Goal: Information Seeking & Learning: Learn about a topic

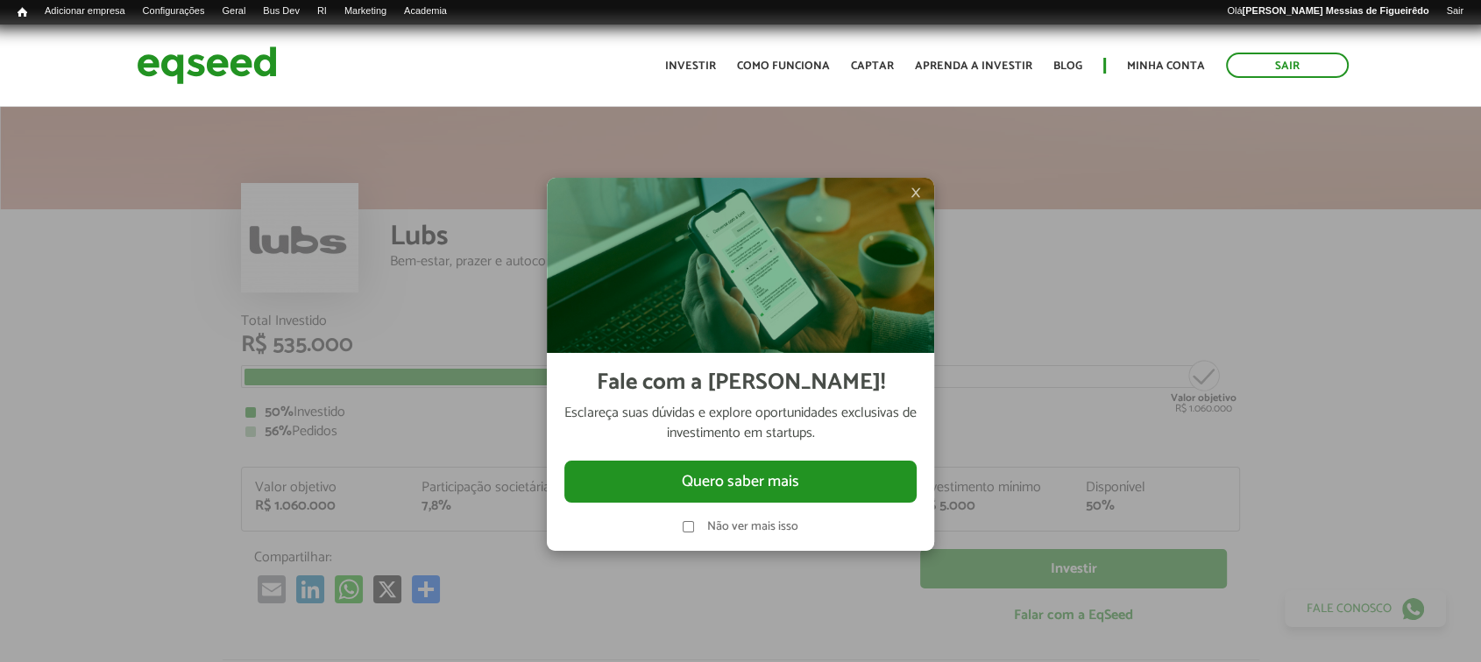
click at [911, 182] on span "×" at bounding box center [915, 192] width 11 height 21
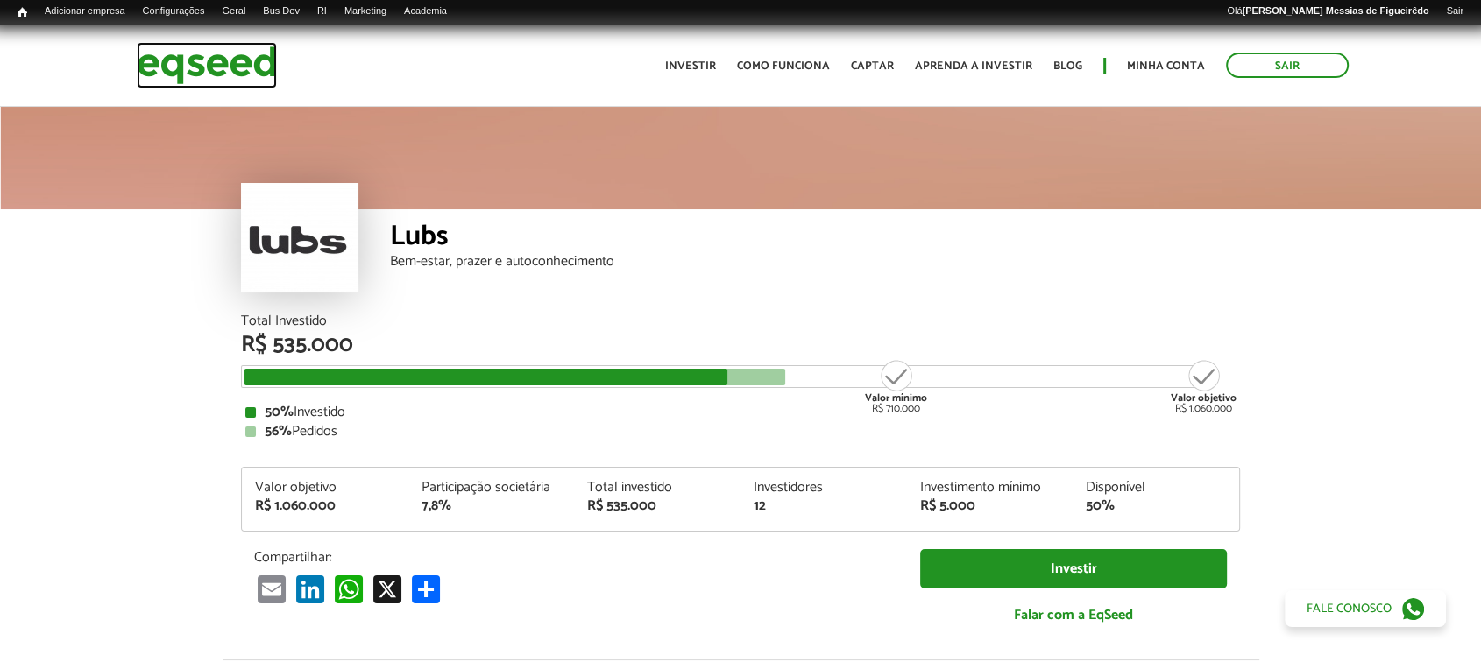
click at [196, 61] on img at bounding box center [207, 65] width 140 height 46
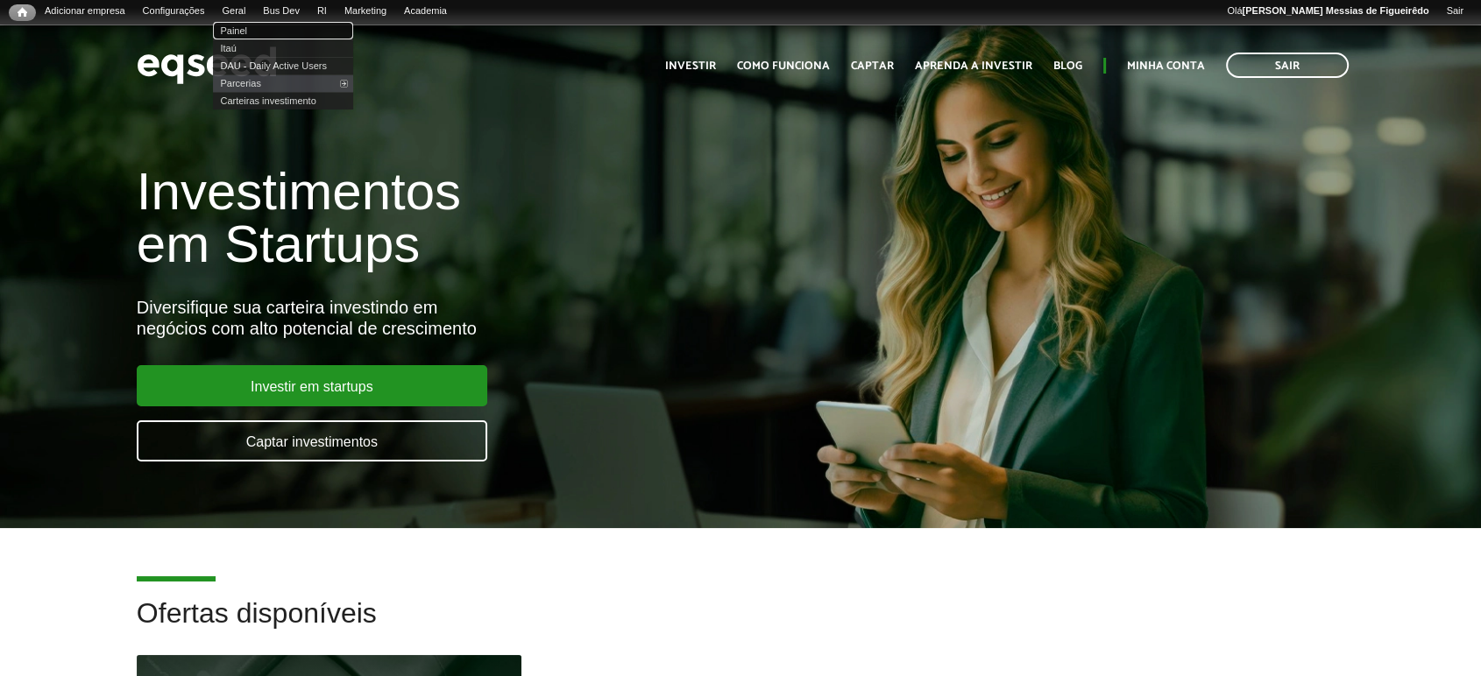
click at [258, 35] on link "Painel" at bounding box center [283, 31] width 140 height 18
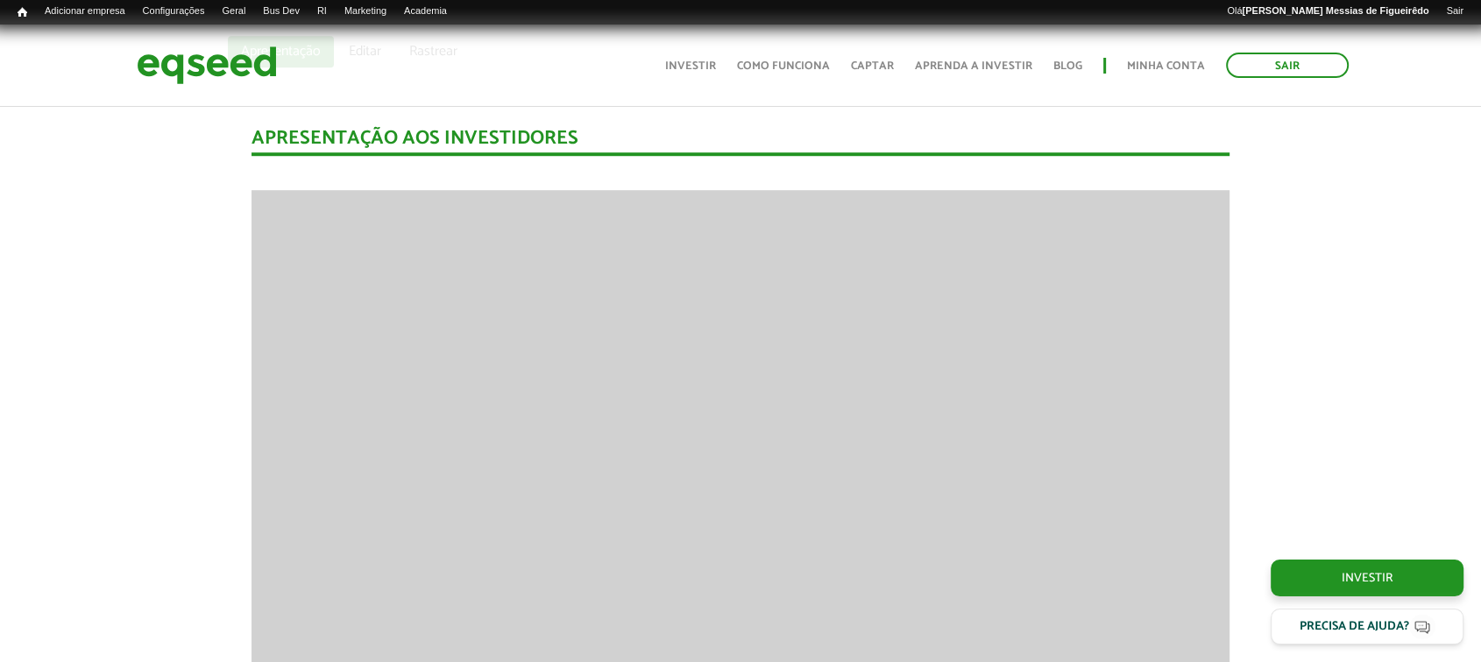
scroll to position [1306, 0]
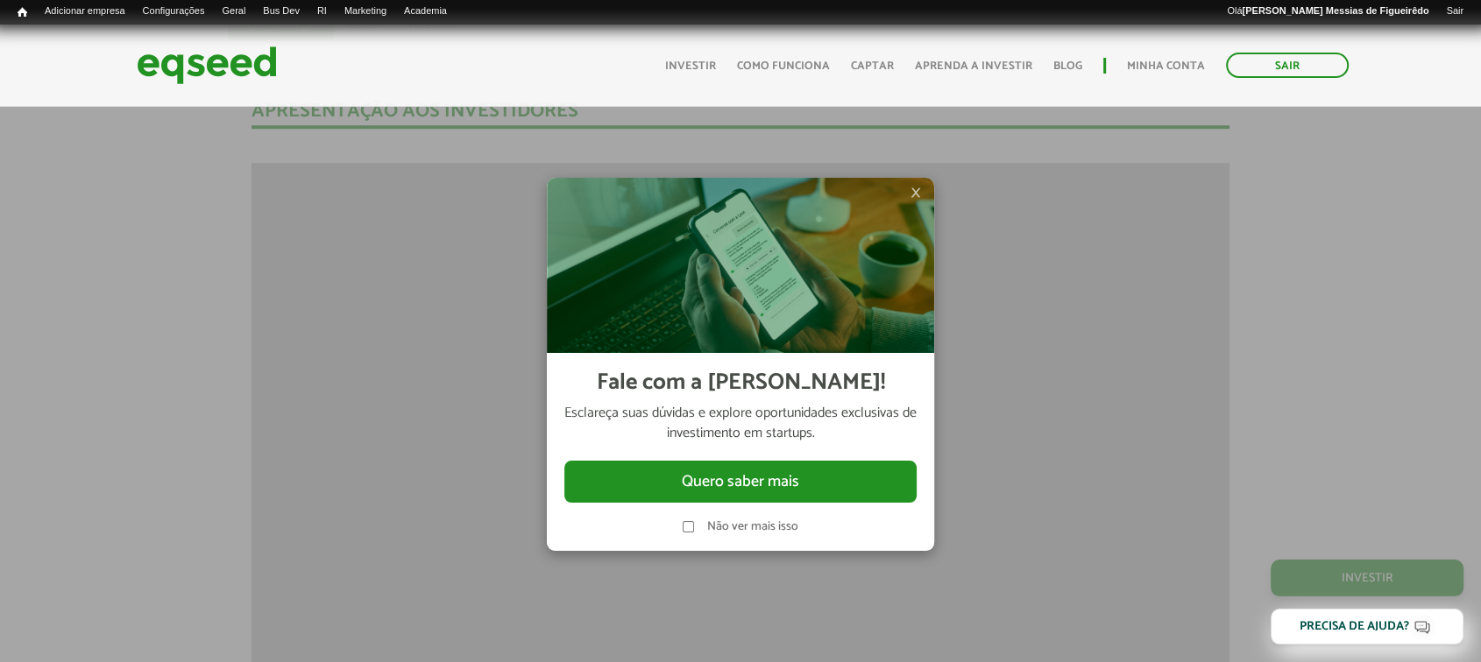
click at [911, 190] on span "×" at bounding box center [915, 192] width 11 height 21
